Goal: Information Seeking & Learning: Find specific fact

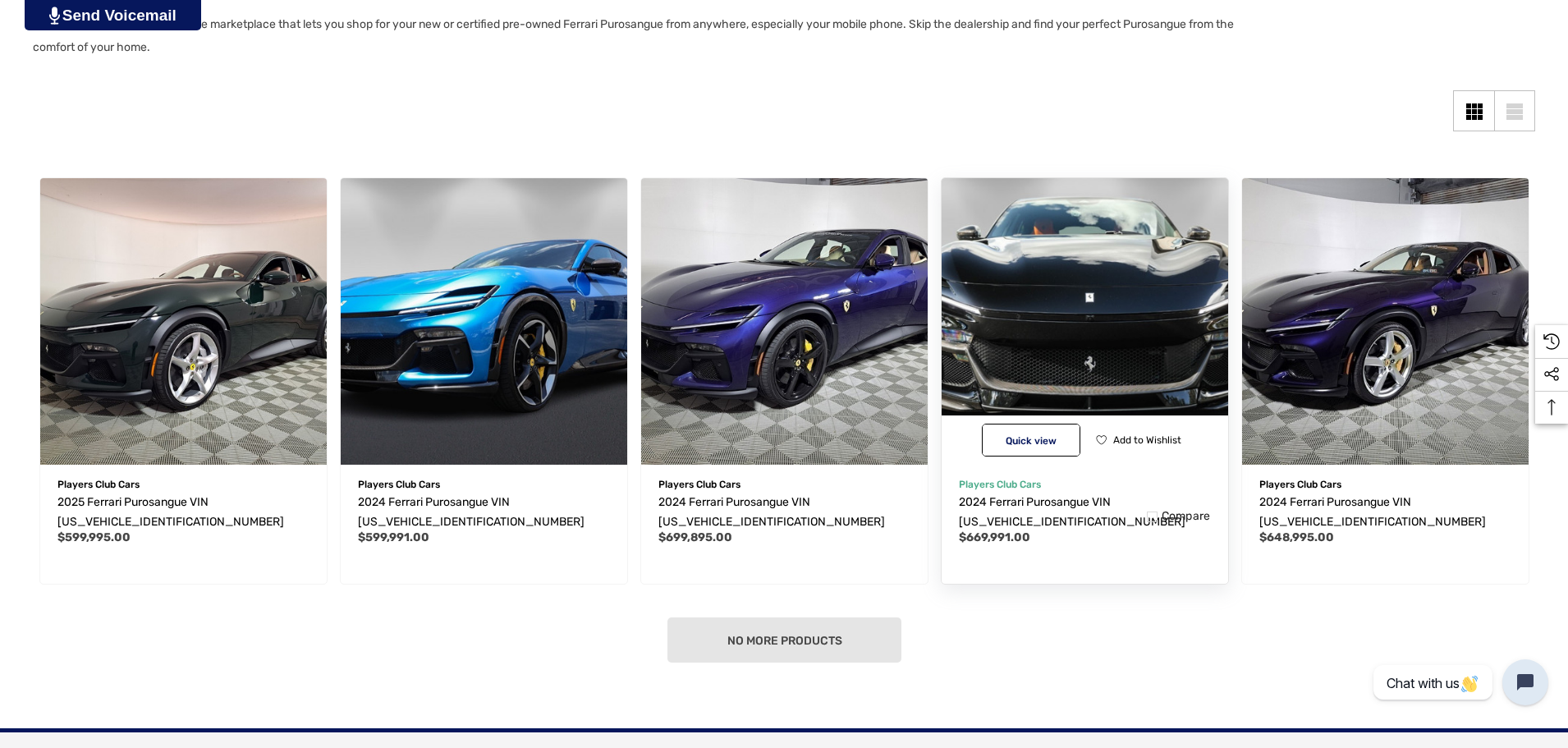
scroll to position [328, 0]
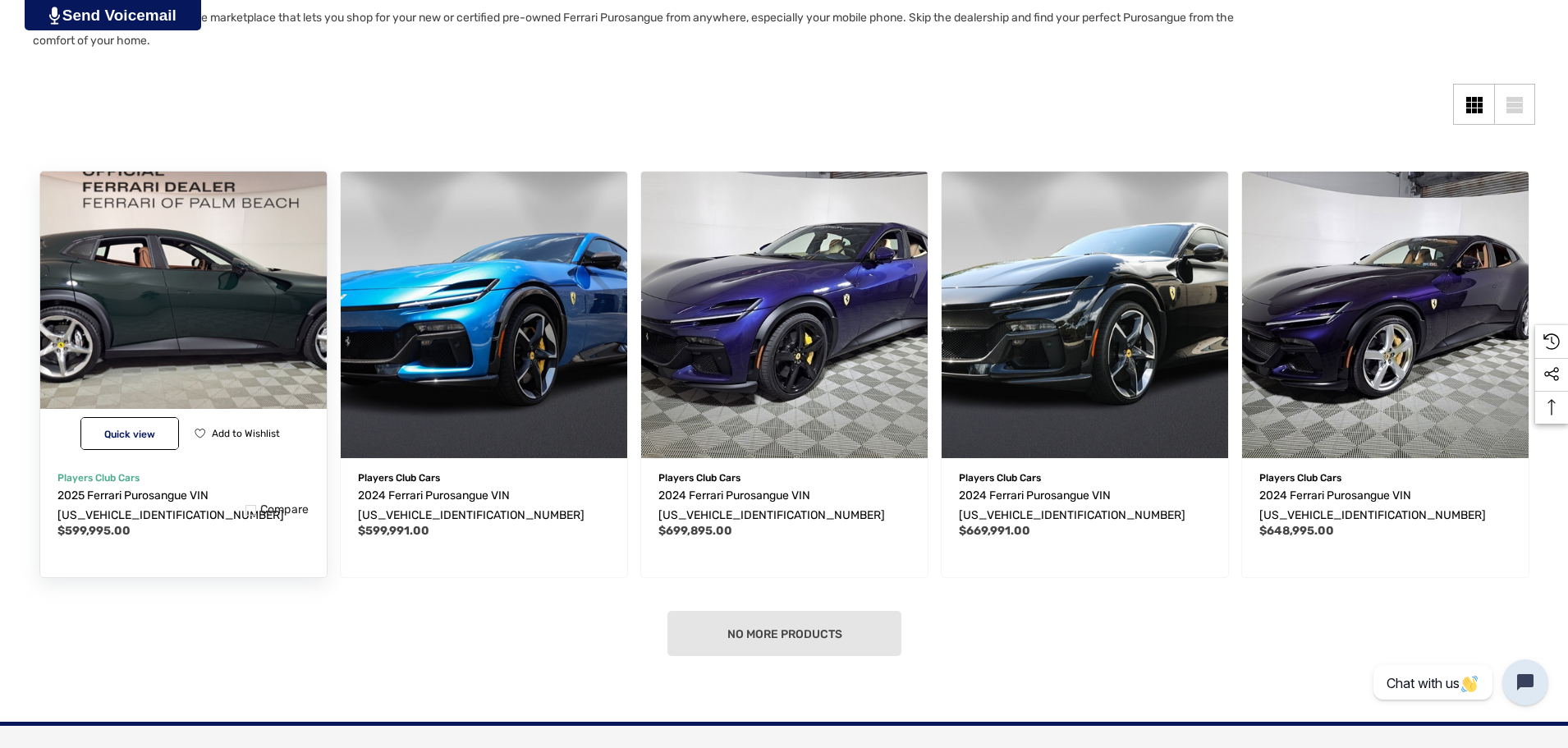
click at [151, 345] on img "2025 Ferrari Purosangue VIN ZSG06VTA9S0319580,$599,995.00\a" at bounding box center [183, 314] width 315 height 315
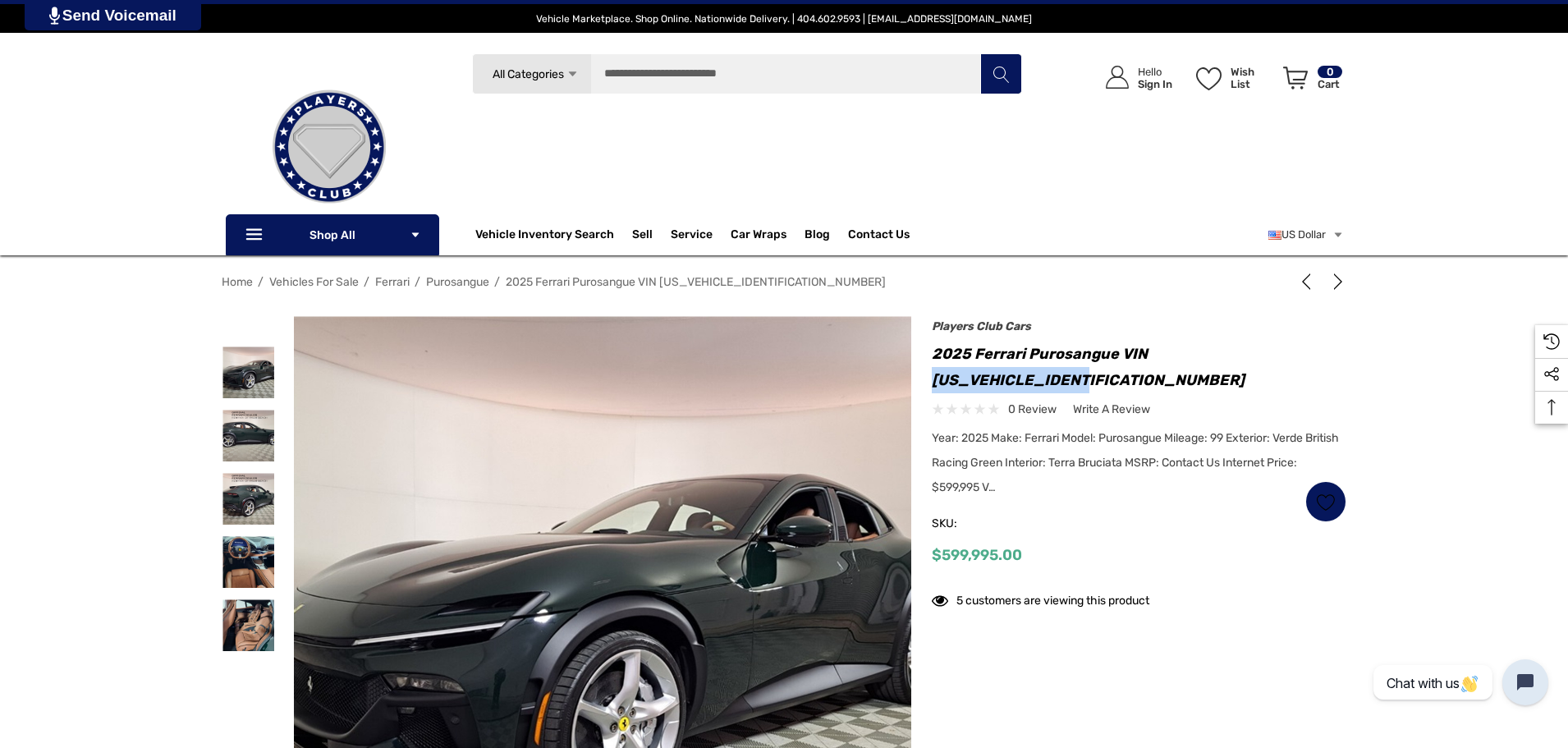
drag, startPoint x: 1117, startPoint y: 382, endPoint x: 931, endPoint y: 380, distance: 186.0
click at [931, 380] on div "Previous Next 2024 Lamborghini Urus S VIN [US_VEHICLE_IDENTIFICATION_NUMBER] $3…" at bounding box center [1128, 472] width 435 height 297
drag, startPoint x: 1374, startPoint y: 367, endPoint x: 1365, endPoint y: 356, distance: 14.2
click at [1374, 365] on div "Home Vehicles For Sale Ferrari [GEOGRAPHIC_DATA] 2025 Ferrari Purosangue VIN [U…" at bounding box center [784, 605] width 1568 height 674
drag, startPoint x: 939, startPoint y: 174, endPoint x: 851, endPoint y: 3, distance: 192.3
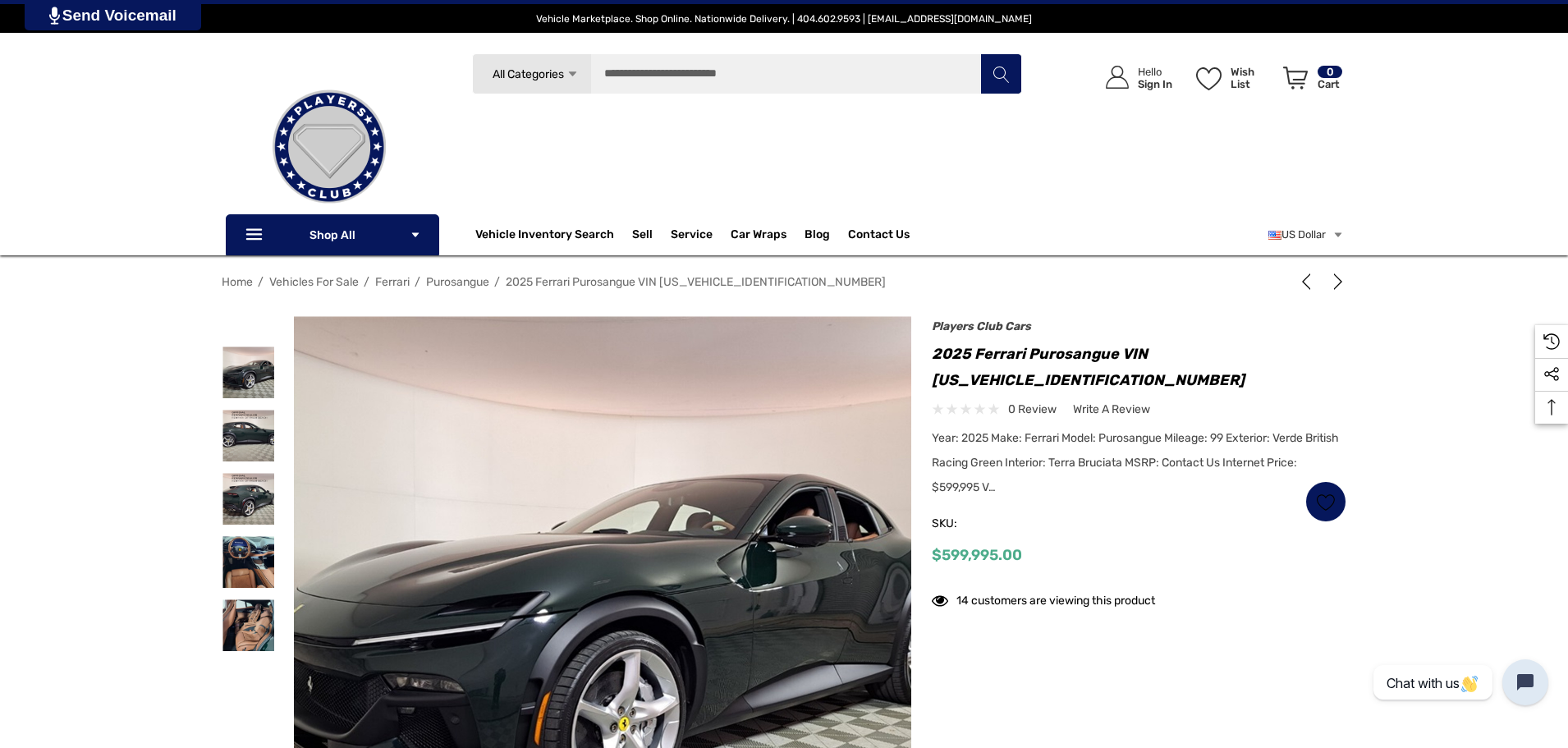
click at [933, 154] on div "Search All Categories Icon Arrow Down Icon Arrow Down Icon Arrow Up Icon Arrow …" at bounding box center [747, 141] width 565 height 176
click at [975, 385] on h1 "2025 Ferrari Purosangue VIN [US_VEHICLE_IDENTIFICATION_NUMBER]" at bounding box center [1139, 366] width 415 height 52
drag, startPoint x: 933, startPoint y: 382, endPoint x: 1091, endPoint y: 387, distance: 158.1
click at [1091, 387] on h1 "2025 Ferrari Purosangue VIN [US_VEHICLE_IDENTIFICATION_NUMBER]" at bounding box center [1139, 366] width 415 height 52
copy h1 "ZSG06VTA9S0319580"
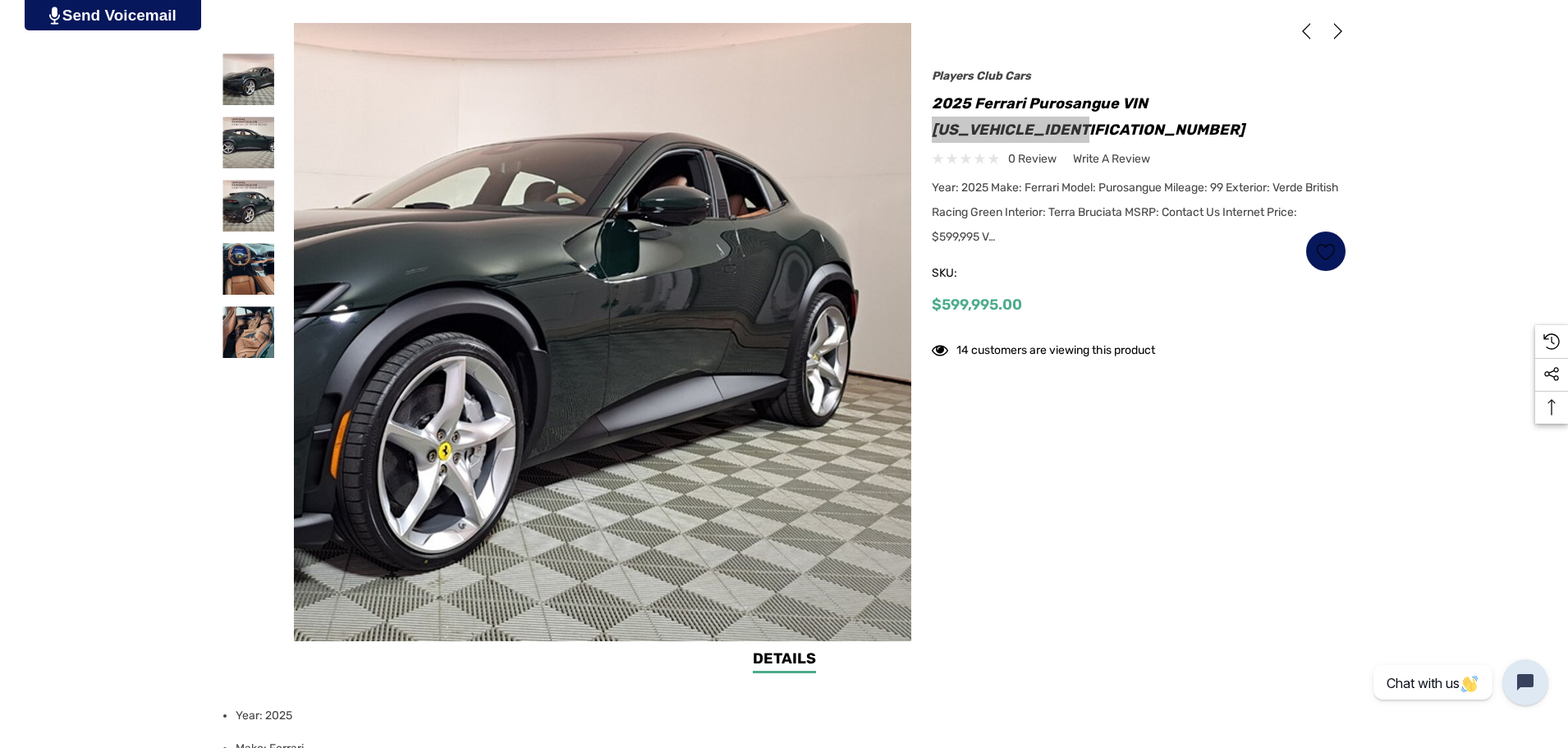
scroll to position [328, 0]
